Goal: Information Seeking & Learning: Learn about a topic

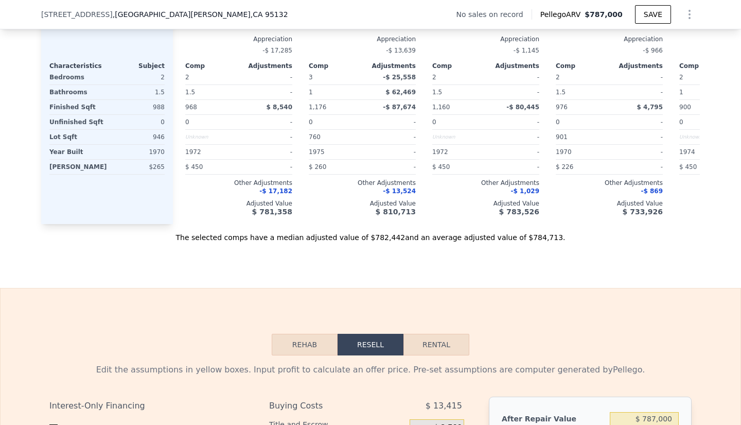
scroll to position [1065, 0]
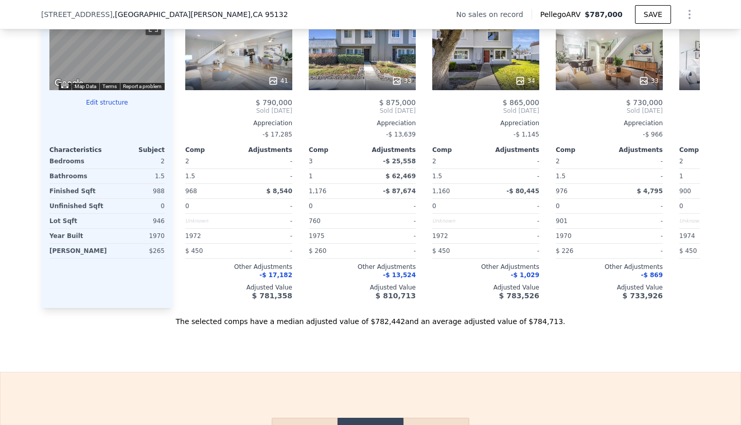
click at [686, 120] on icon at bounding box center [687, 110] width 21 height 21
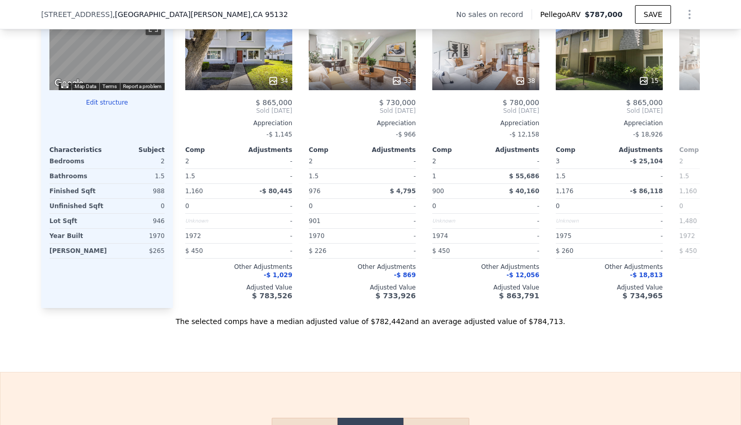
click at [686, 120] on icon at bounding box center [687, 110] width 21 height 21
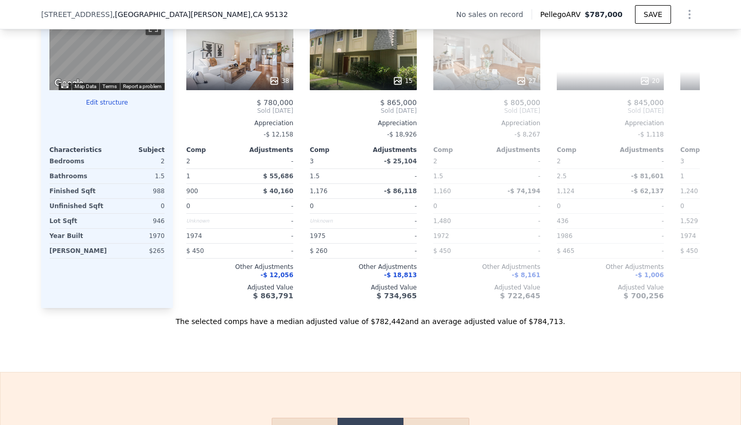
scroll to position [0, 494]
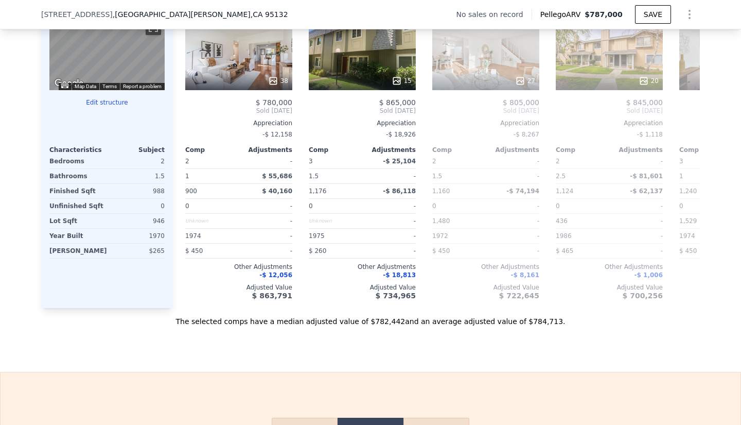
click at [691, 115] on icon at bounding box center [687, 110] width 21 height 21
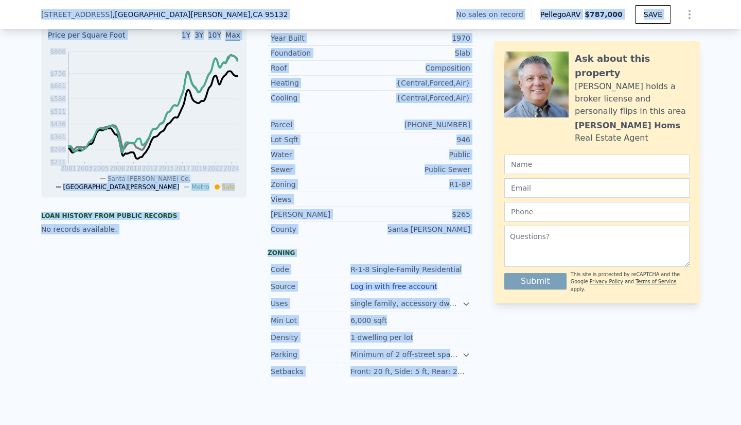
scroll to position [236, 0]
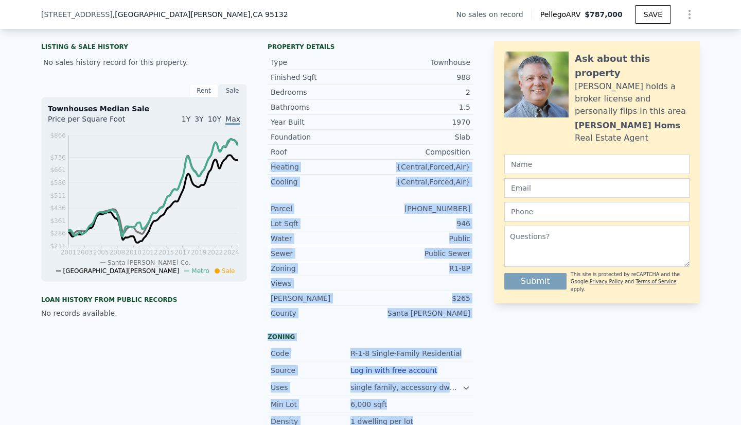
drag, startPoint x: 449, startPoint y: 282, endPoint x: 261, endPoint y: 175, distance: 216.3
click at [261, 175] on div "LISTING & SALE HISTORY No sales history record for this property. Rent Sale Ren…" at bounding box center [257, 251] width 432 height 425
click at [291, 171] on div "Heating" at bounding box center [321, 167] width 100 height 10
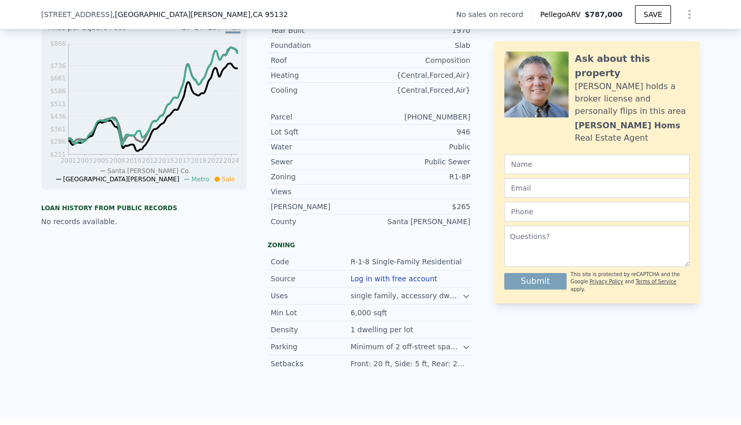
scroll to position [347, 0]
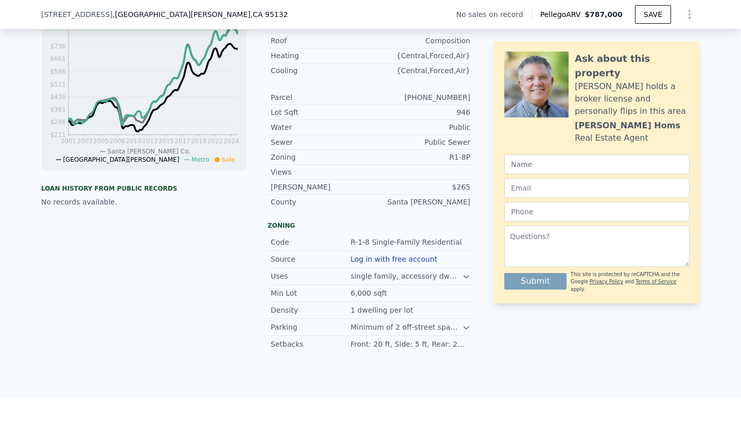
click at [465, 329] on icon at bounding box center [466, 327] width 5 height 3
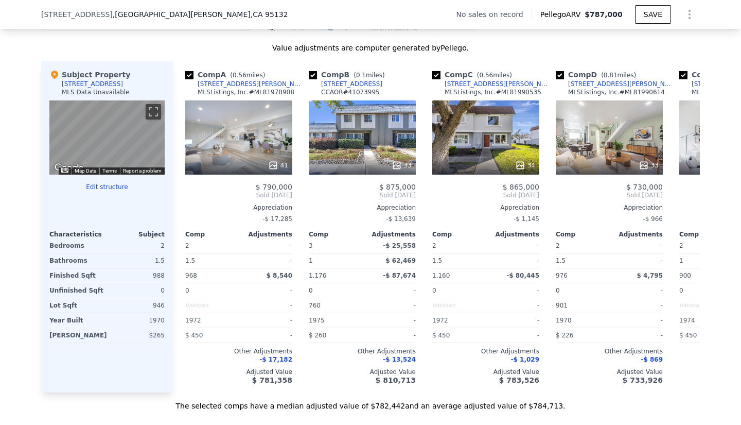
scroll to position [990, 0]
click at [685, 201] on icon at bounding box center [688, 195] width 6 height 10
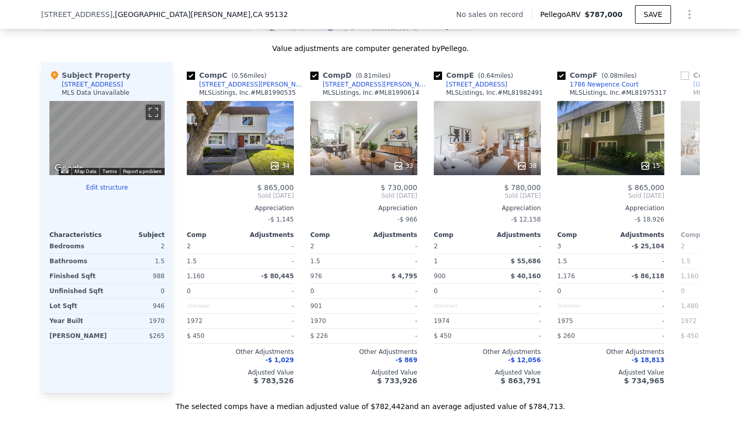
scroll to position [0, 247]
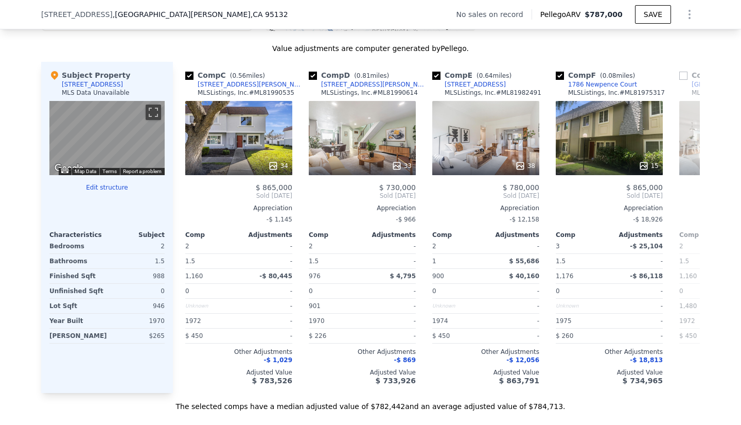
click at [684, 200] on span "Sold [DATE]" at bounding box center [733, 196] width 107 height 8
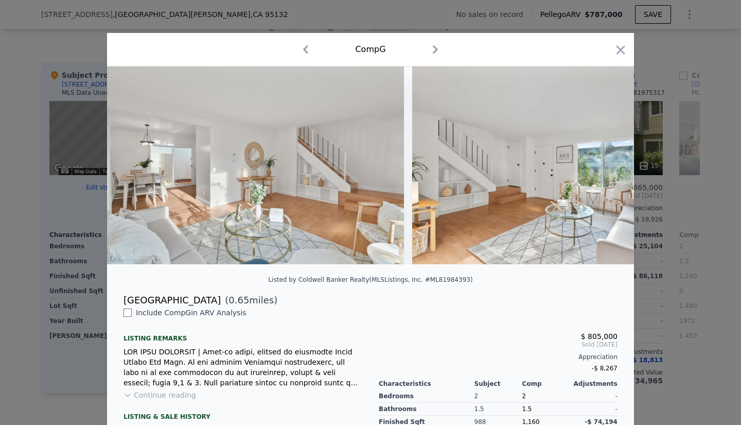
click at [615, 50] on icon "button" at bounding box center [621, 50] width 14 height 14
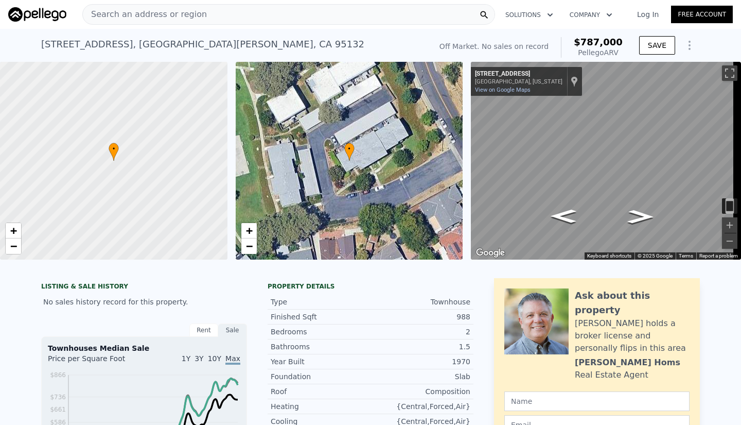
scroll to position [1, 0]
click at [630, 208] on icon "Go Northwest, Old Piedmont Rd" at bounding box center [641, 216] width 49 height 20
click at [630, 208] on icon "Go Northwest, Old Piedmont Rd" at bounding box center [641, 216] width 52 height 21
click at [559, 214] on icon "Go Southeast, Old Piedmont Rd" at bounding box center [564, 214] width 52 height 21
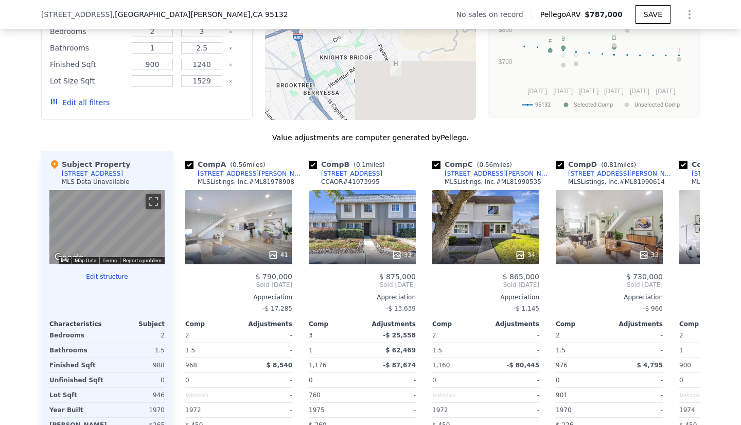
scroll to position [910, 0]
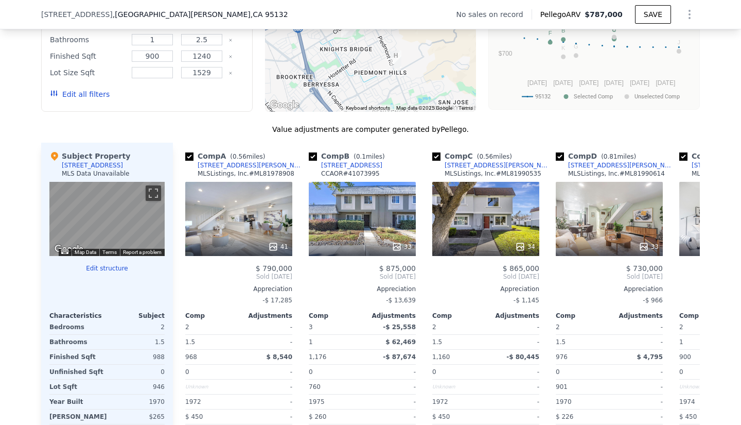
click at [261, 228] on div "41" at bounding box center [238, 219] width 107 height 74
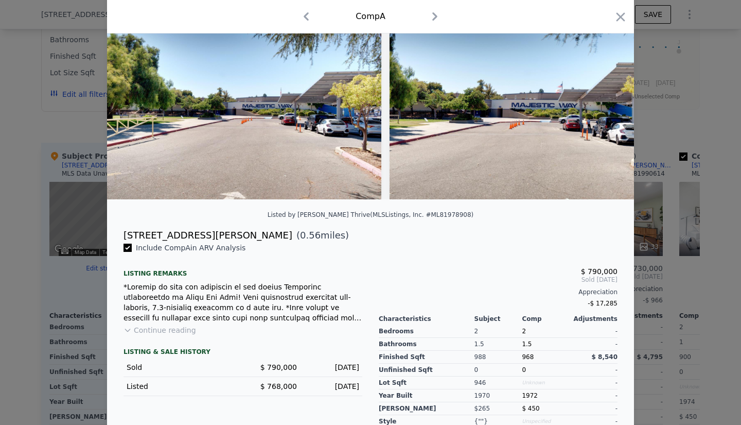
scroll to position [65, 0]
click at [615, 18] on icon "button" at bounding box center [621, 17] width 14 height 14
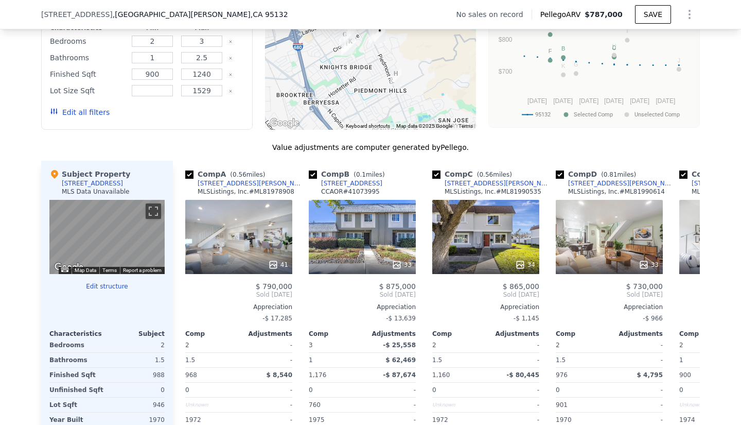
scroll to position [892, 0]
click at [609, 187] on div "[STREET_ADDRESS][PERSON_NAME]" at bounding box center [621, 183] width 107 height 8
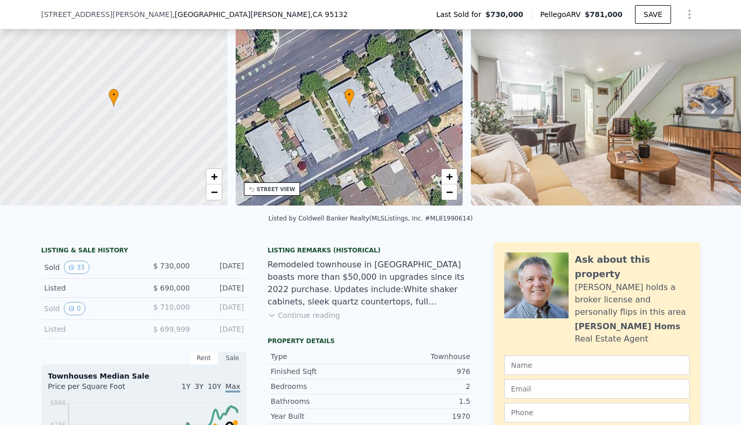
scroll to position [55, 0]
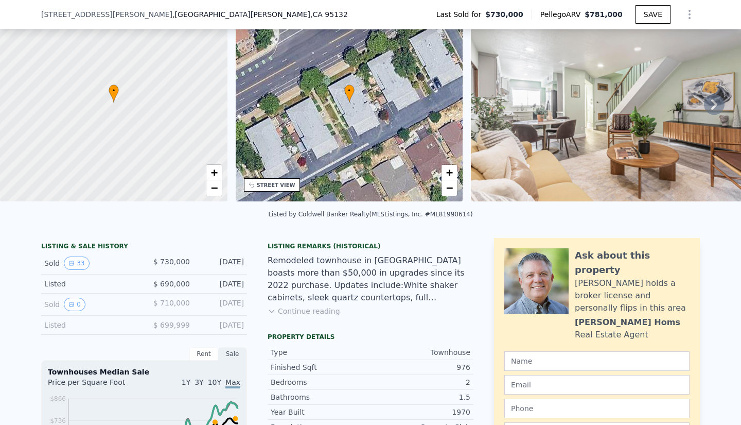
click at [709, 99] on icon at bounding box center [714, 104] width 21 height 21
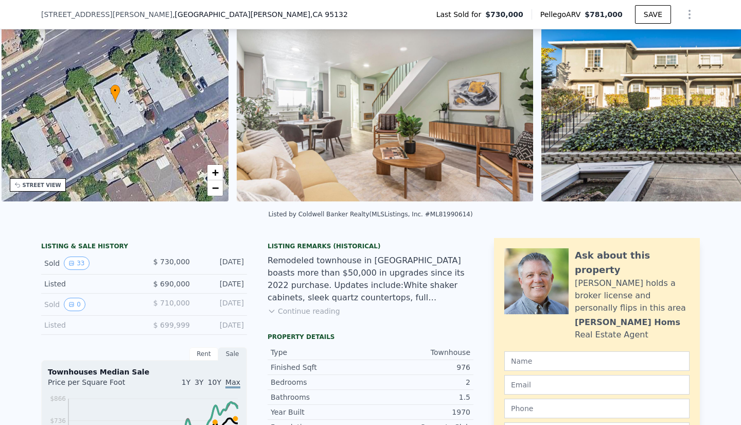
click at [709, 99] on img at bounding box center [690, 103] width 297 height 198
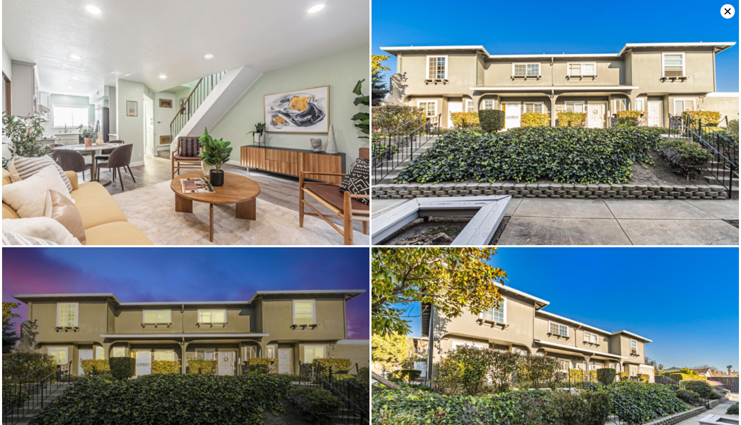
click at [709, 99] on img at bounding box center [556, 122] width 368 height 245
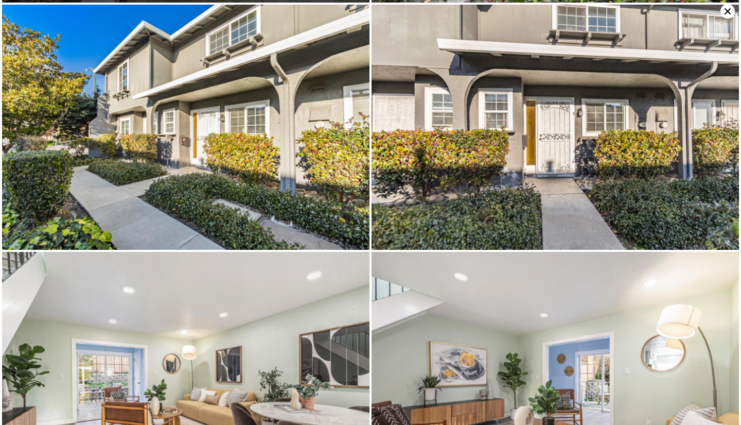
scroll to position [489, 0]
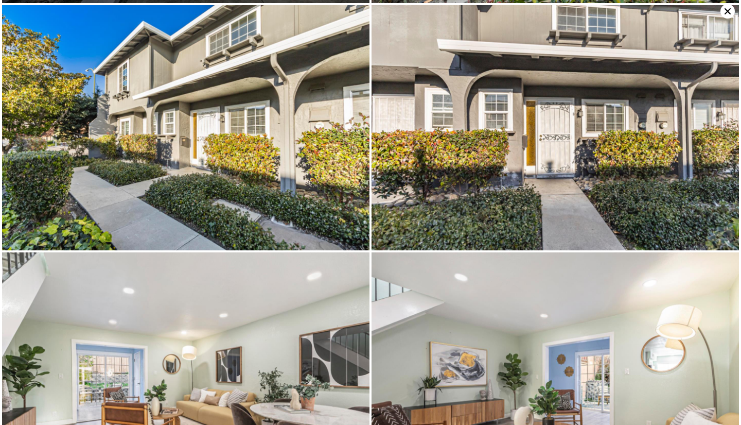
click at [726, 15] on icon at bounding box center [728, 11] width 14 height 14
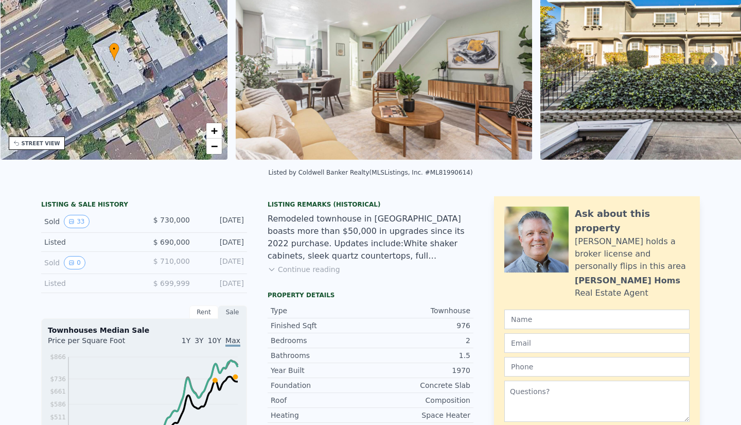
scroll to position [40, 0]
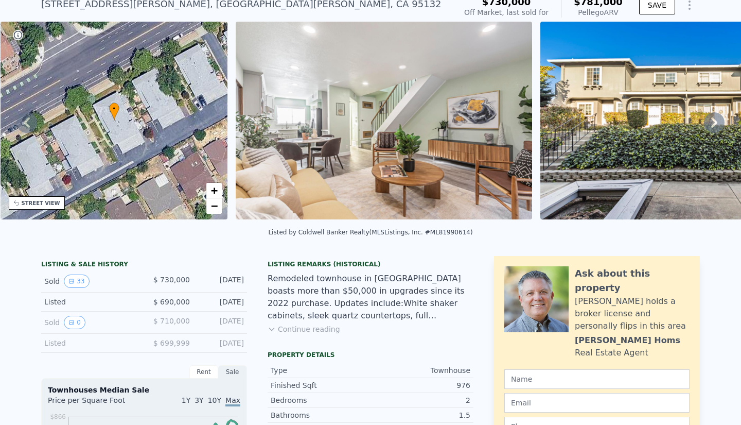
click at [309, 334] on button "Continue reading" at bounding box center [304, 329] width 73 height 10
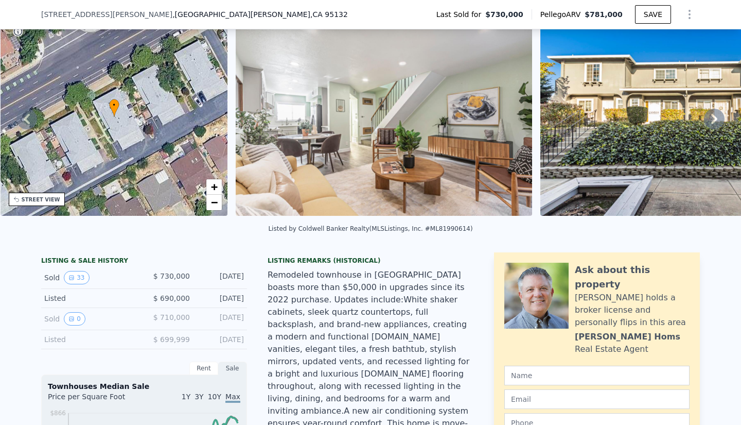
scroll to position [177, 0]
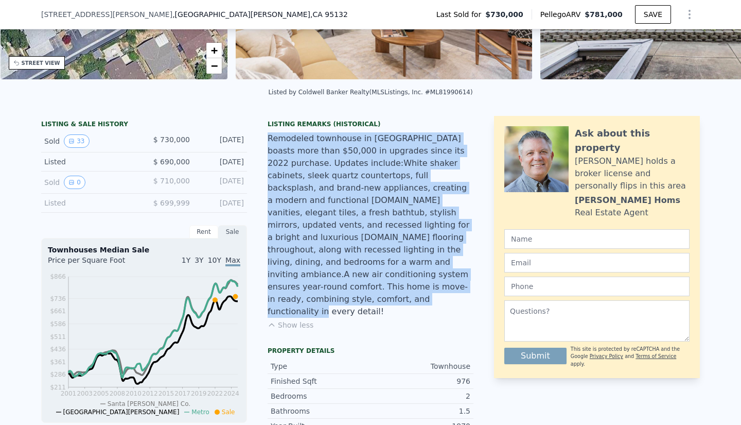
drag, startPoint x: 358, startPoint y: 286, endPoint x: 261, endPoint y: 141, distance: 174.8
click at [268, 145] on div "Remodeled townhouse in North Valley boasts more than $50,000 in upgrades since …" at bounding box center [371, 224] width 206 height 185
drag, startPoint x: 265, startPoint y: 145, endPoint x: 360, endPoint y: 279, distance: 164.4
click at [360, 279] on div "Remodeled townhouse in North Valley boasts more than $50,000 in upgrades since …" at bounding box center [371, 224] width 206 height 185
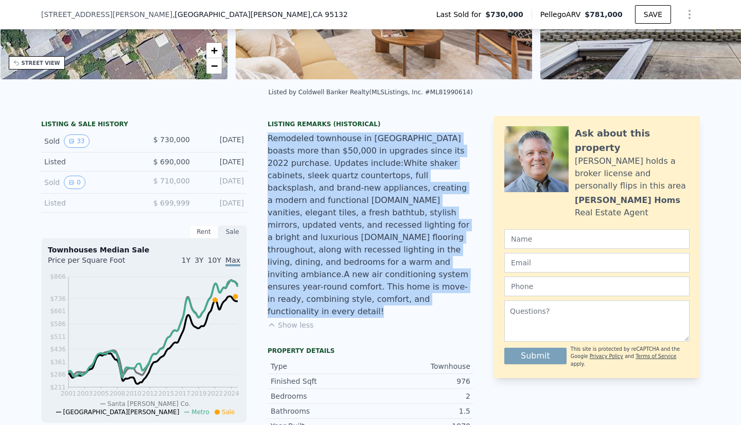
click at [360, 279] on div "Remodeled townhouse in North Valley boasts more than $50,000 in upgrades since …" at bounding box center [371, 224] width 206 height 185
drag, startPoint x: 360, startPoint y: 279, endPoint x: 262, endPoint y: 149, distance: 162.9
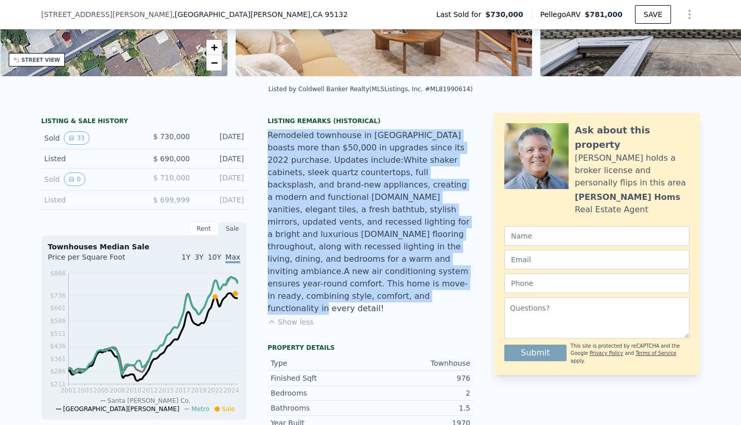
scroll to position [181, 0]
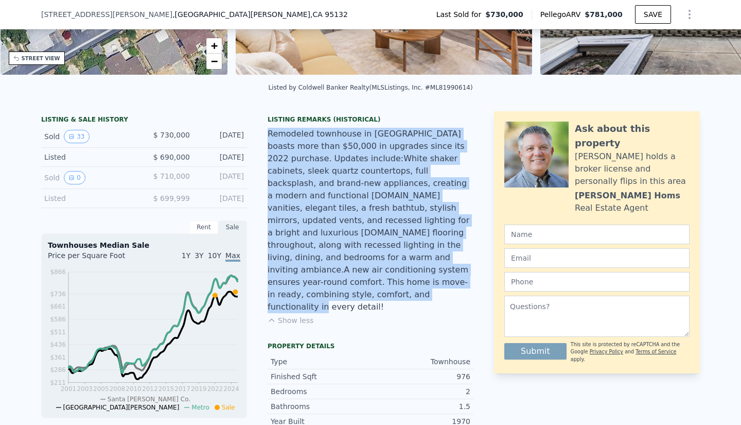
click at [352, 283] on div "Remodeled townhouse in North Valley boasts more than $50,000 in upgrades since …" at bounding box center [371, 220] width 206 height 185
drag, startPoint x: 361, startPoint y: 277, endPoint x: 263, endPoint y: 143, distance: 166.9
click at [310, 161] on div "Remodeled townhouse in North Valley boasts more than $50,000 in upgrades since …" at bounding box center [371, 220] width 206 height 185
